Goal: Task Accomplishment & Management: Manage account settings

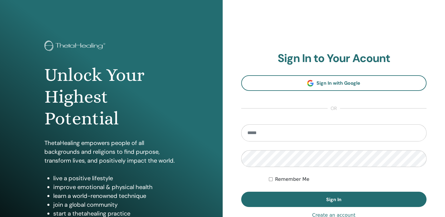
click at [292, 134] on input "email" at bounding box center [334, 133] width 186 height 17
type input "**********"
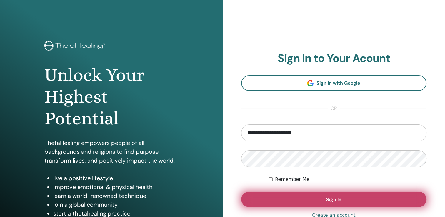
click at [282, 194] on button "Sign In" at bounding box center [334, 199] width 186 height 15
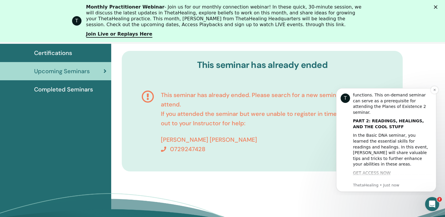
scroll to position [121, 0]
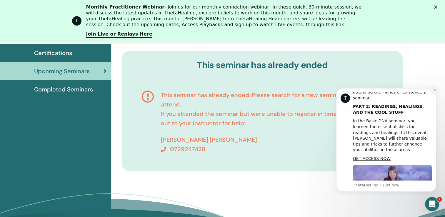
click at [434, 91] on icon "Dismiss notification" at bounding box center [434, 89] width 3 height 3
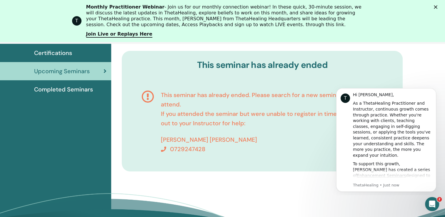
click at [434, 91] on icon "Dismiss notification" at bounding box center [435, 90] width 3 height 3
